Goal: Information Seeking & Learning: Learn about a topic

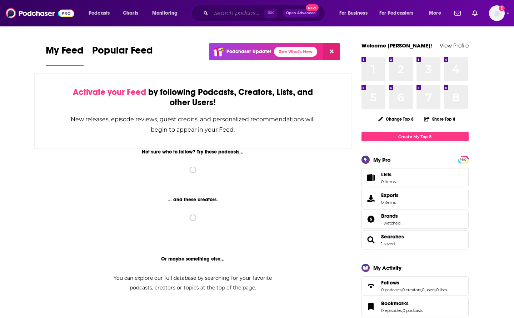
click at [215, 14] on input "Search podcasts, credits, & more..." at bounding box center [237, 12] width 53 height 11
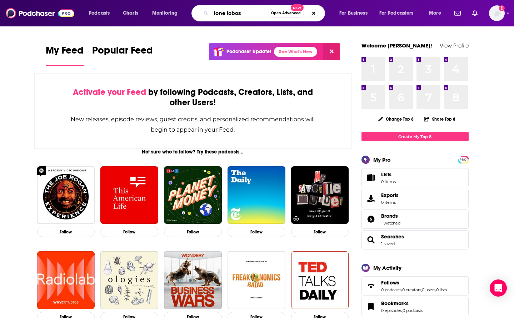
type input "lone lobos"
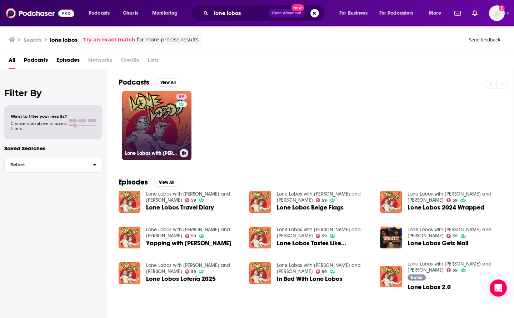
click at [176, 134] on div "59" at bounding box center [182, 121] width 12 height 55
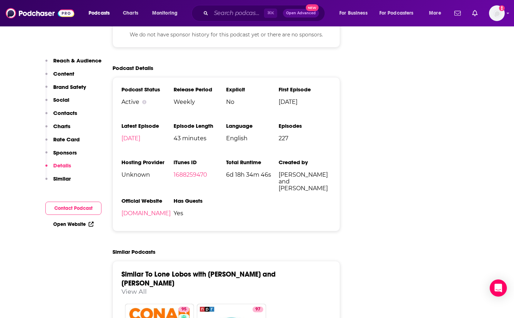
scroll to position [1048, 0]
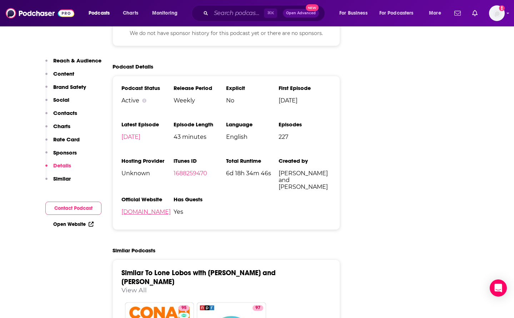
click at [170, 208] on link "[DOMAIN_NAME]" at bounding box center [145, 211] width 49 height 7
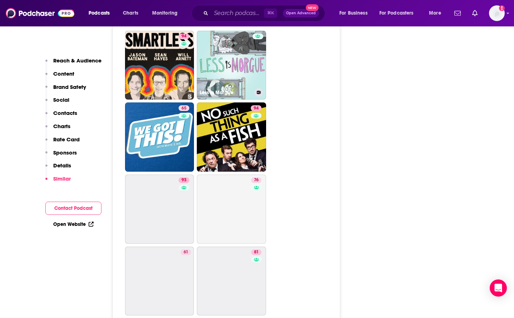
scroll to position [2338, 0]
